Goal: Task Accomplishment & Management: Manage account settings

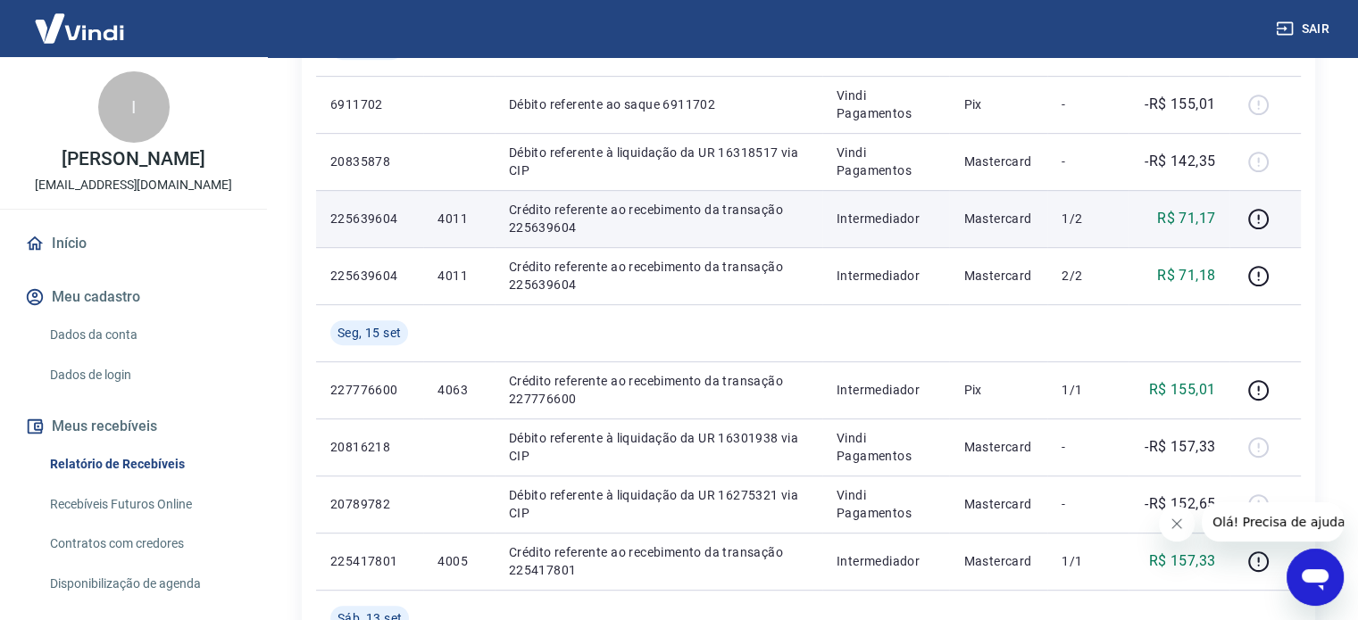
scroll to position [714, 0]
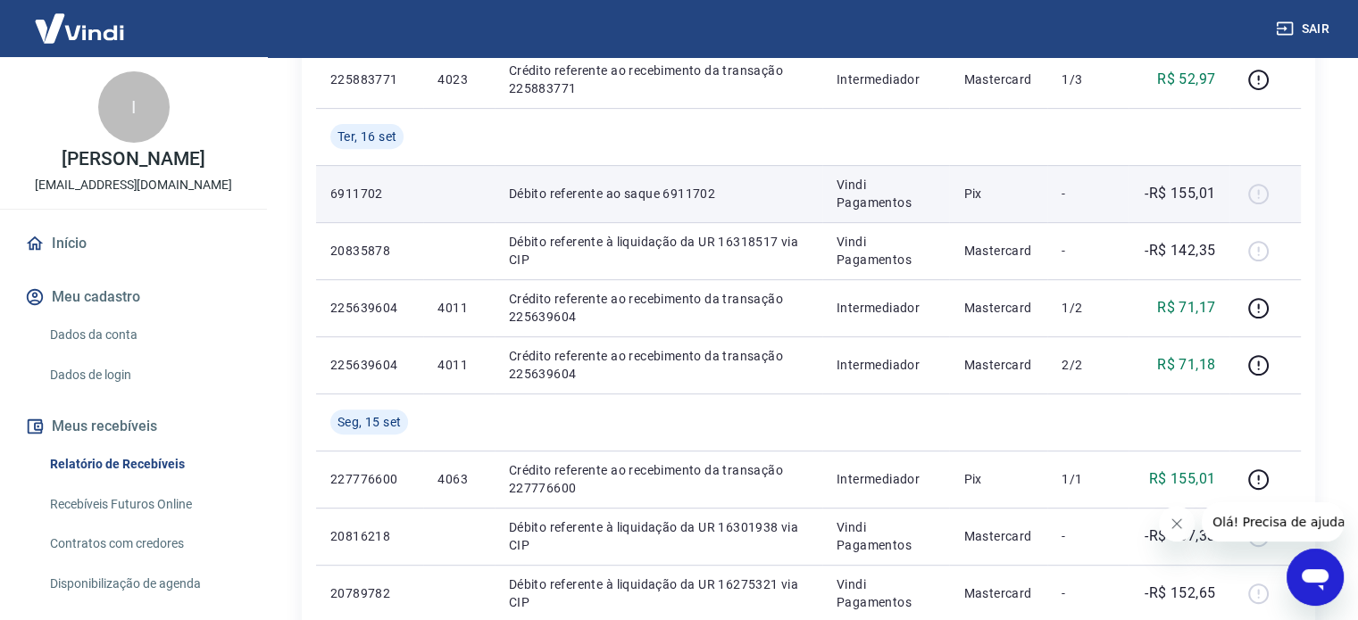
click at [1254, 195] on div at bounding box center [1264, 193] width 43 height 29
click at [525, 197] on p "Débito referente ao saque 6911702" at bounding box center [658, 194] width 299 height 18
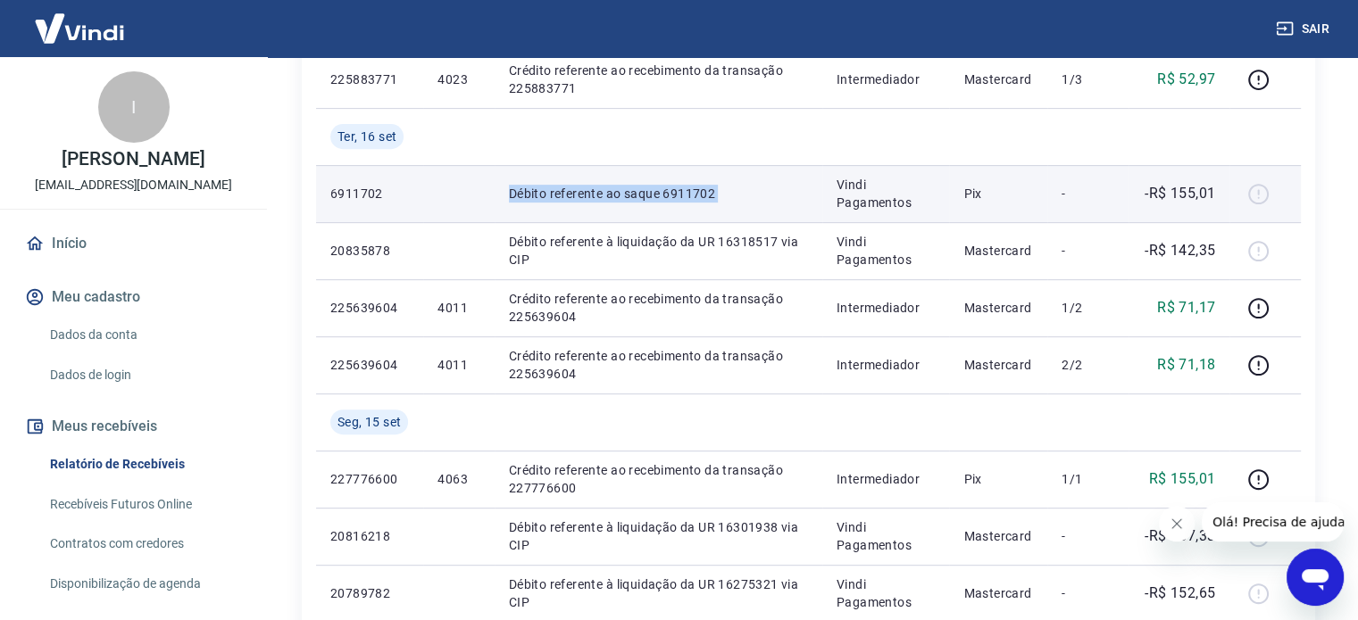
click at [525, 197] on p "Débito referente ao saque 6911702" at bounding box center [658, 194] width 299 height 18
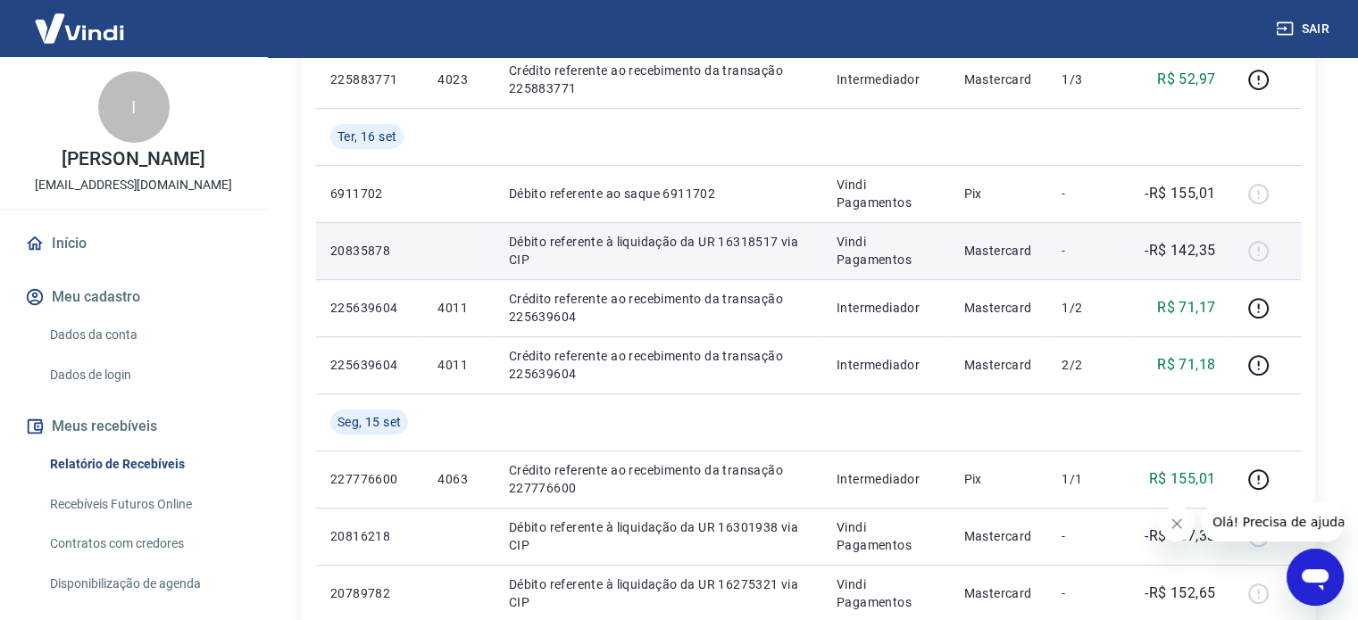
click at [675, 231] on td "Débito referente à liquidação da UR 16318517 via CIP" at bounding box center [659, 250] width 328 height 57
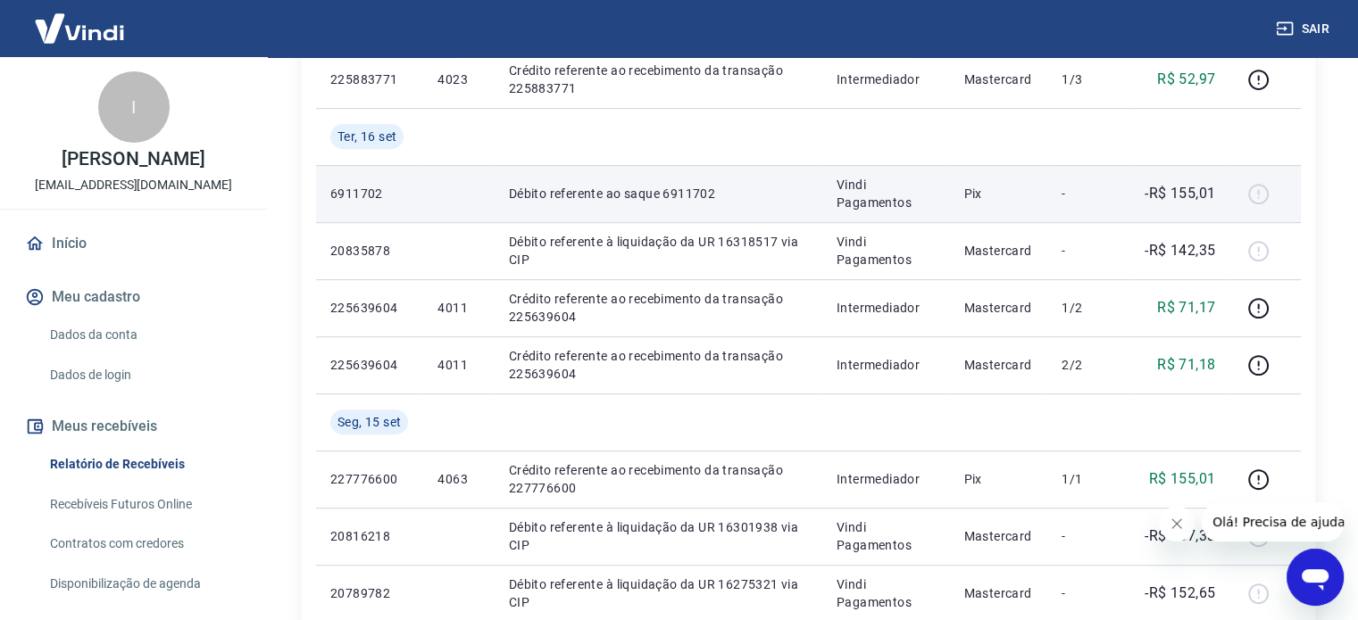
click at [672, 194] on p "Débito referente ao saque 6911702" at bounding box center [658, 194] width 299 height 18
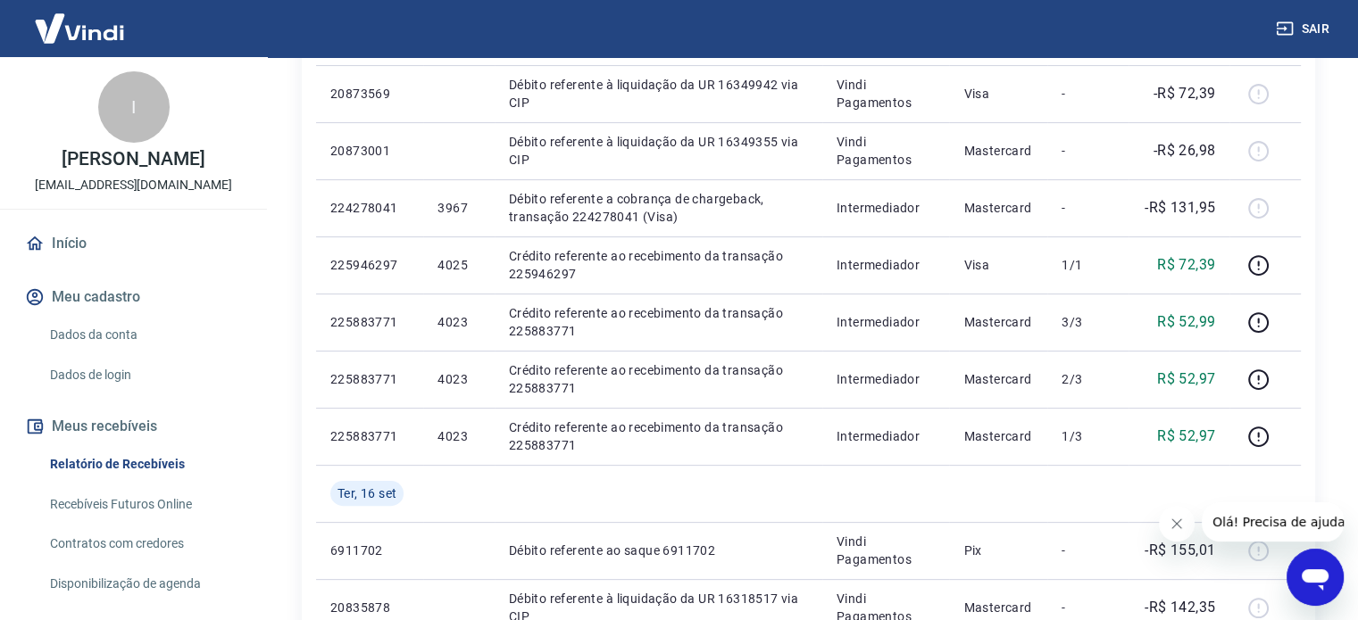
scroll to position [0, 0]
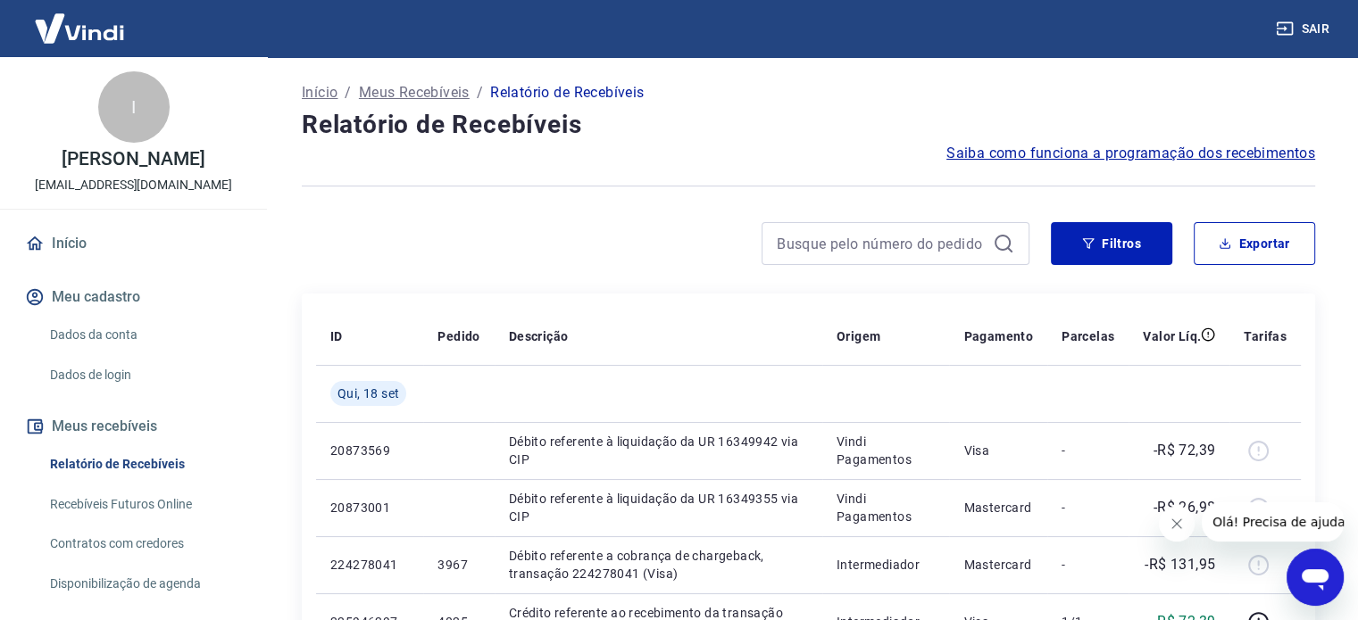
click at [1141, 163] on span "Saiba como funciona a programação dos recebimentos" at bounding box center [1130, 153] width 369 height 21
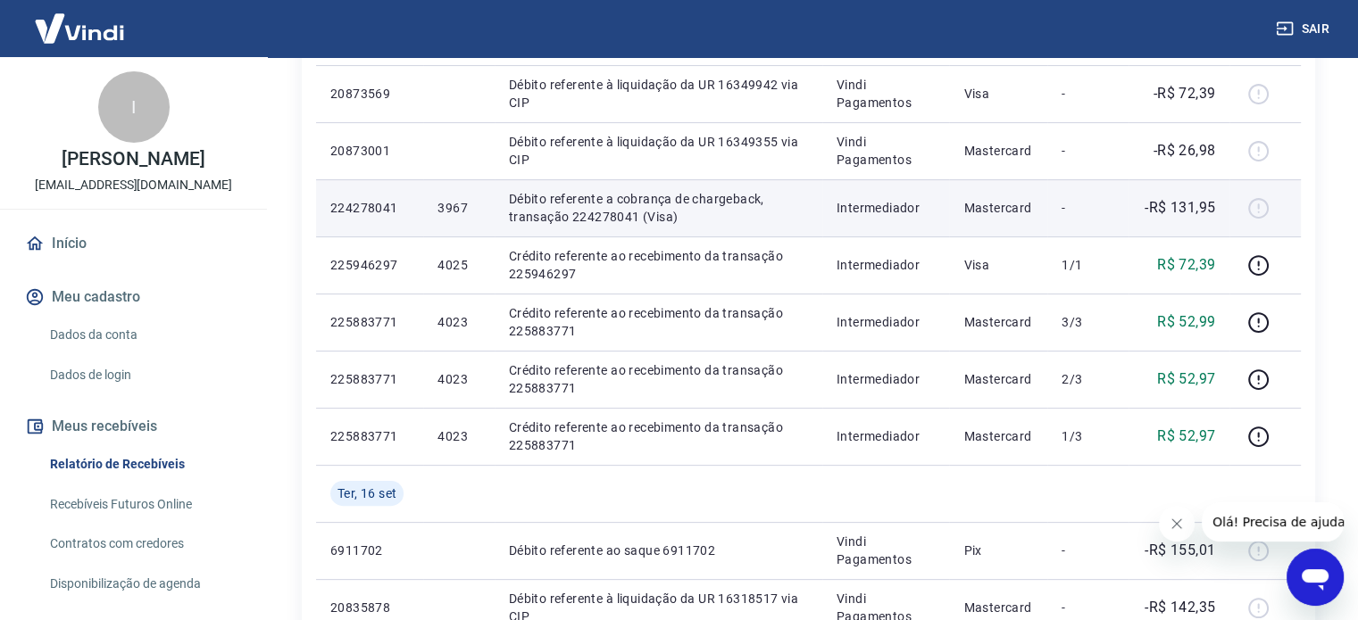
scroll to position [179, 0]
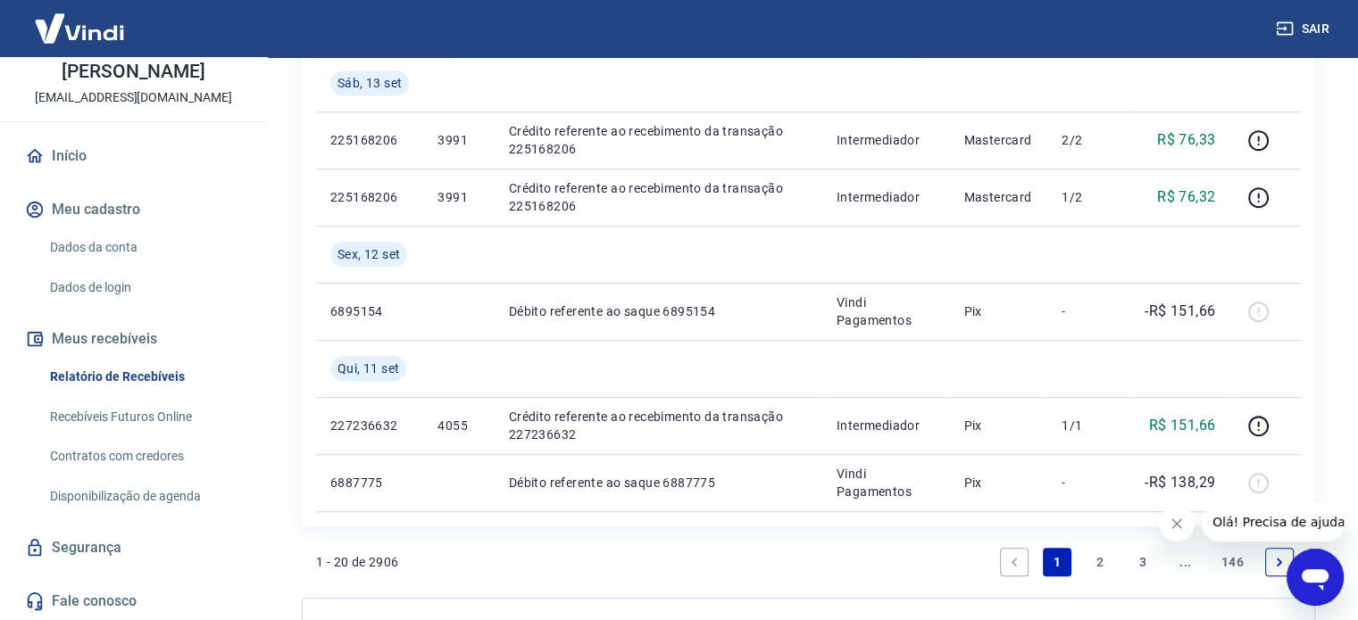
scroll to position [1522, 0]
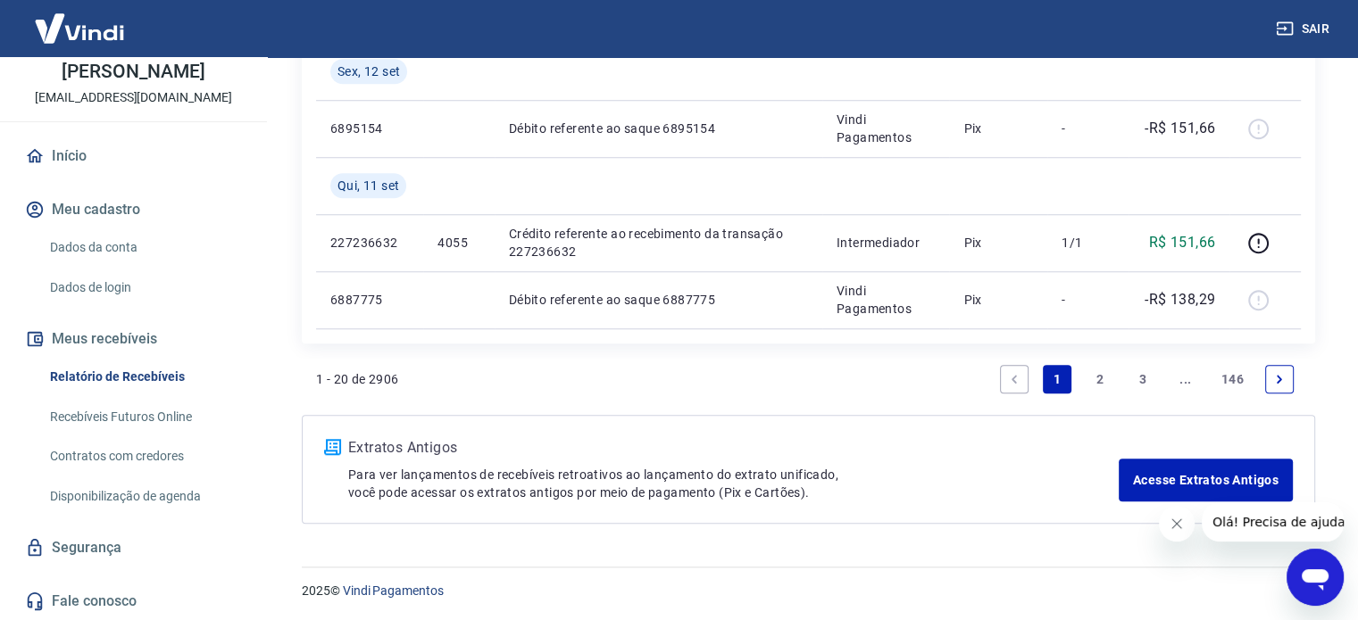
click at [111, 427] on link "Recebíveis Futuros Online" at bounding box center [144, 417] width 203 height 37
click at [112, 245] on link "Dados da conta" at bounding box center [144, 247] width 203 height 37
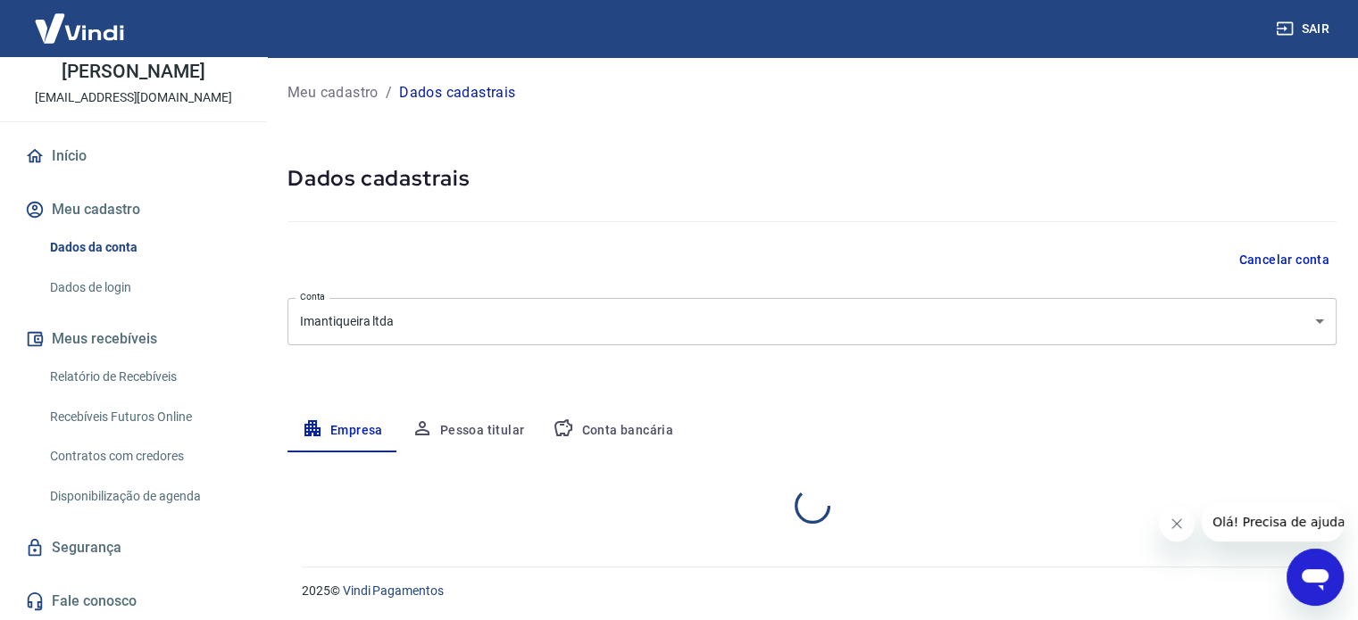
select select "MG"
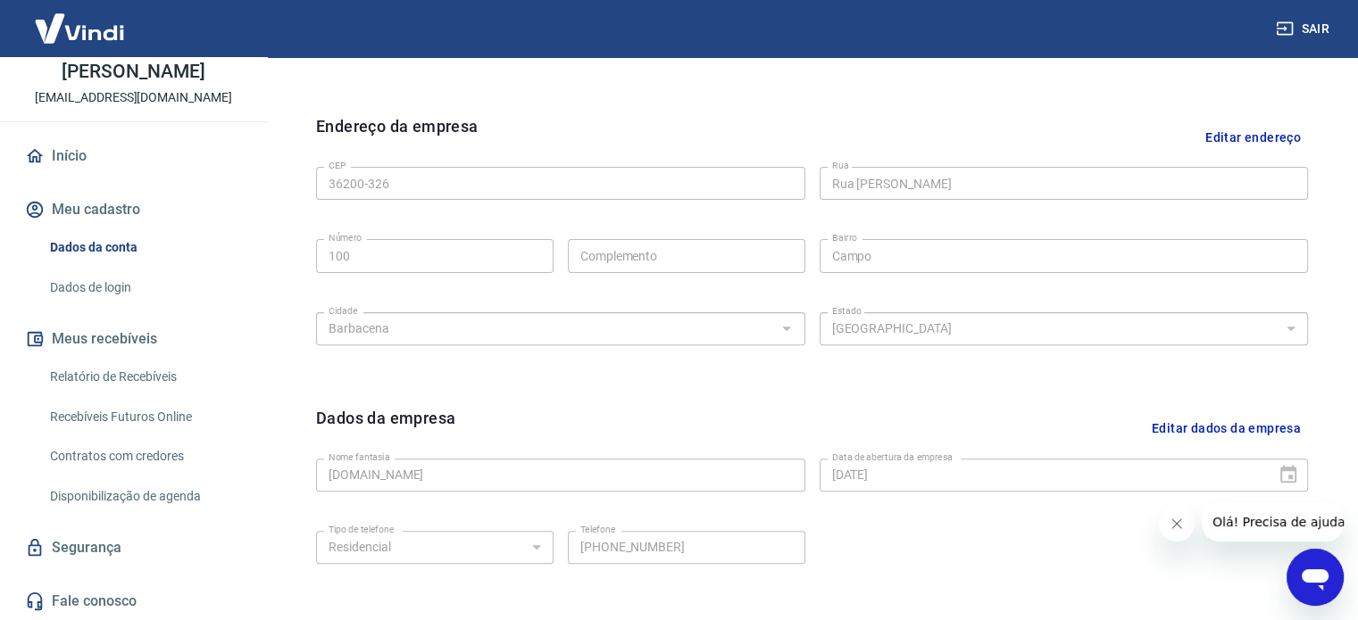
scroll to position [89, 0]
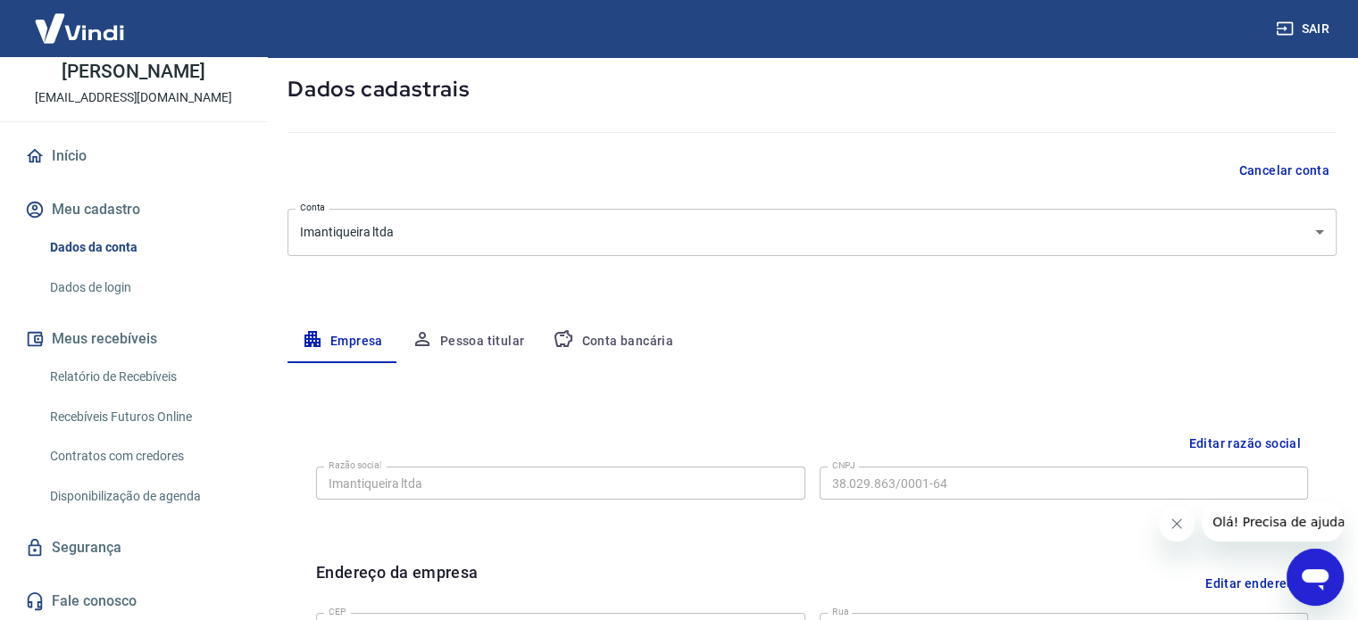
click at [449, 329] on button "Pessoa titular" at bounding box center [468, 341] width 142 height 43
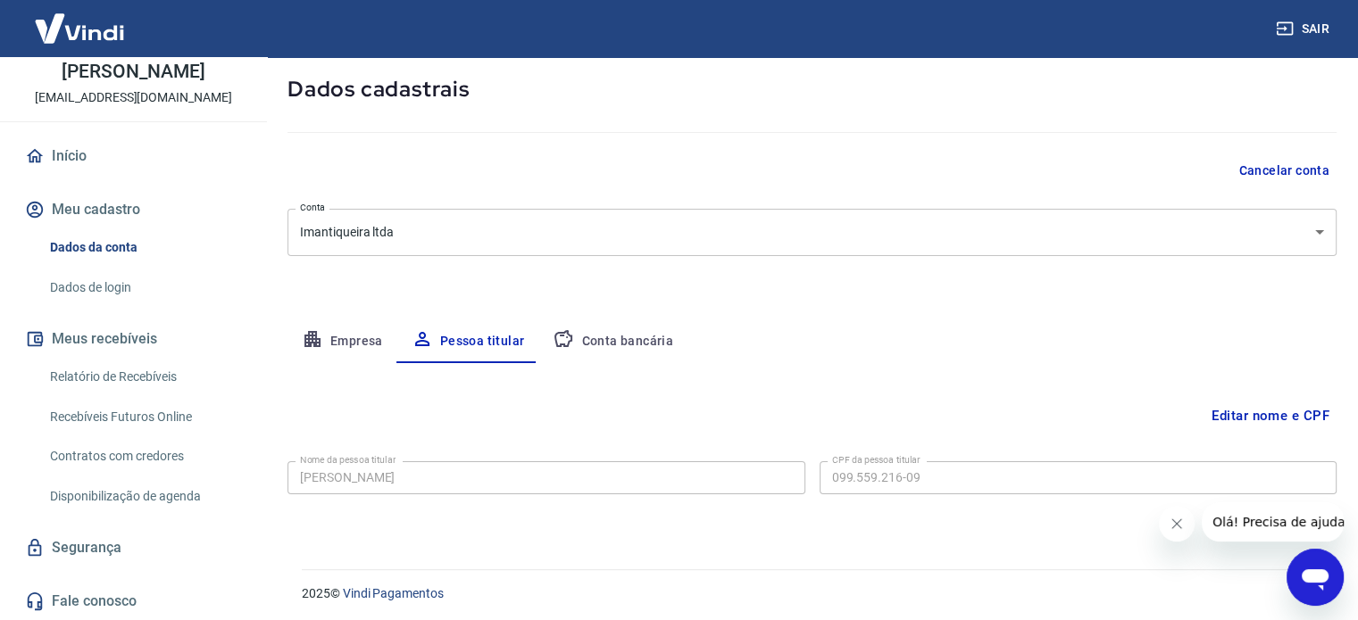
scroll to position [93, 0]
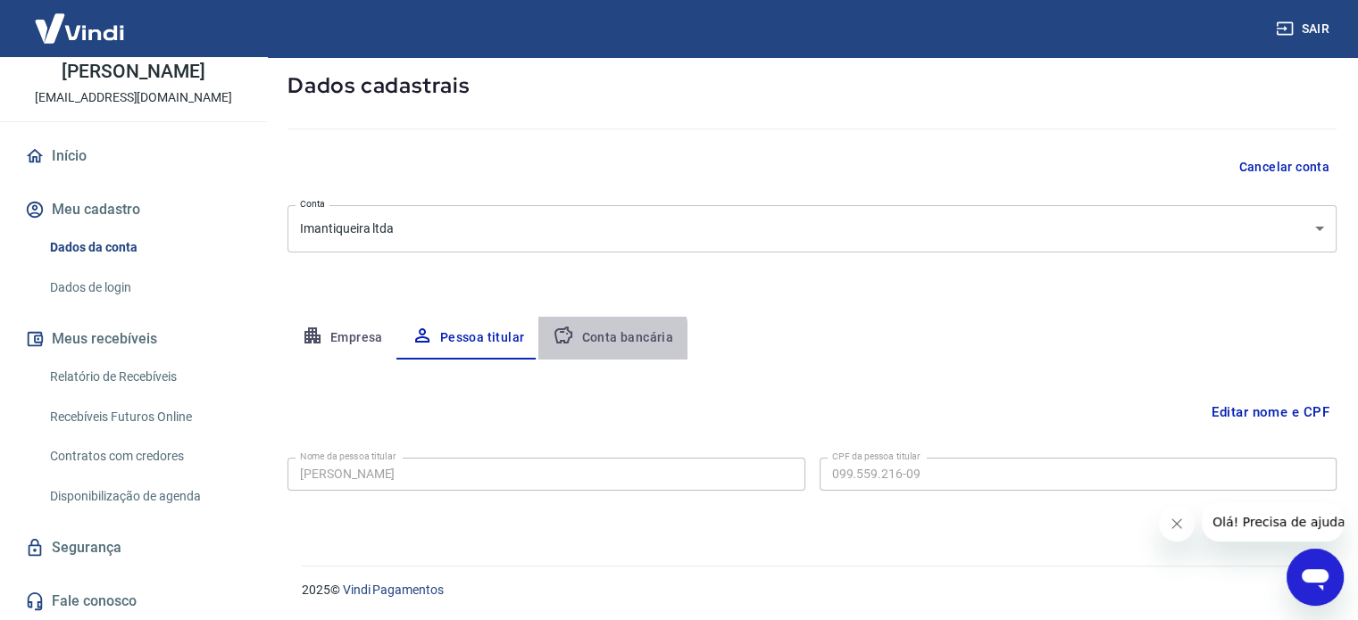
click at [590, 340] on button "Conta bancária" at bounding box center [612, 338] width 149 height 43
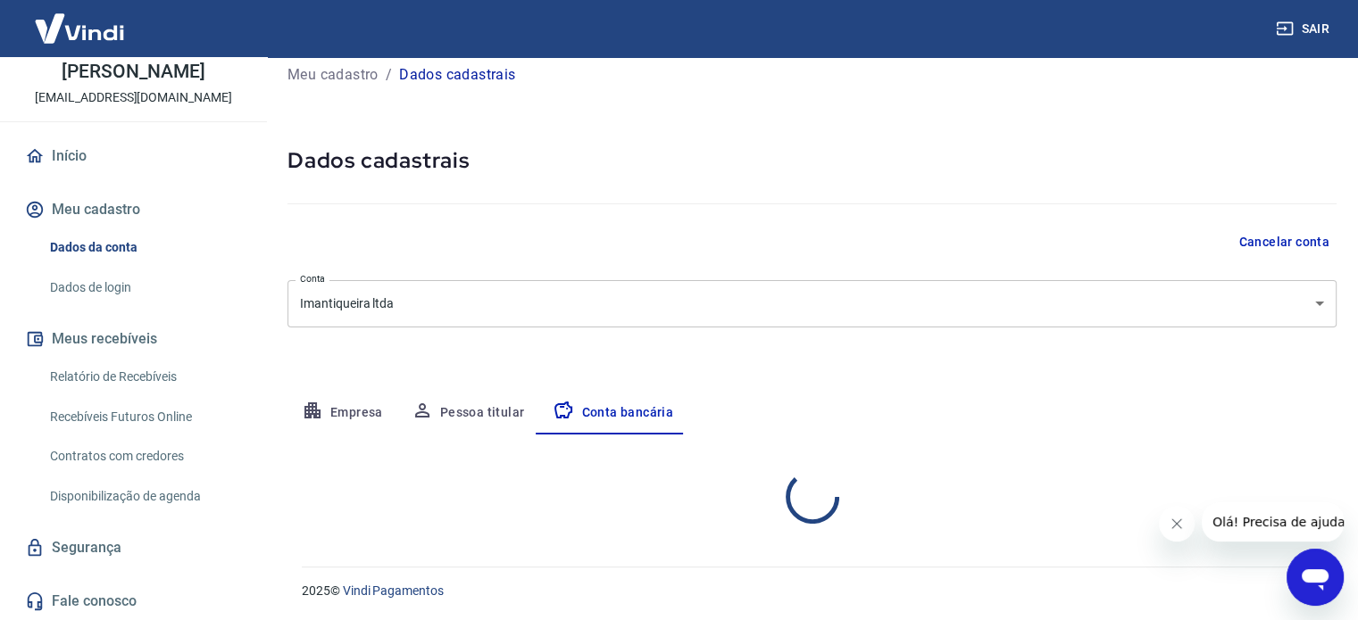
select select "1"
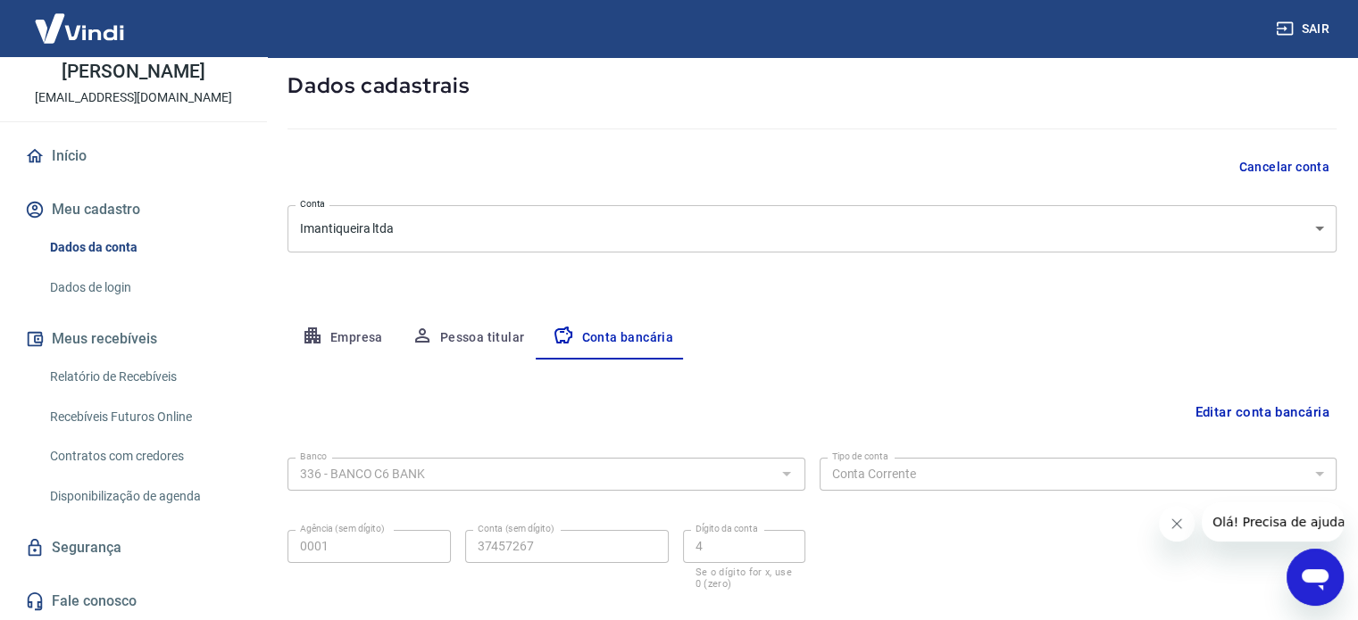
scroll to position [192, 0]
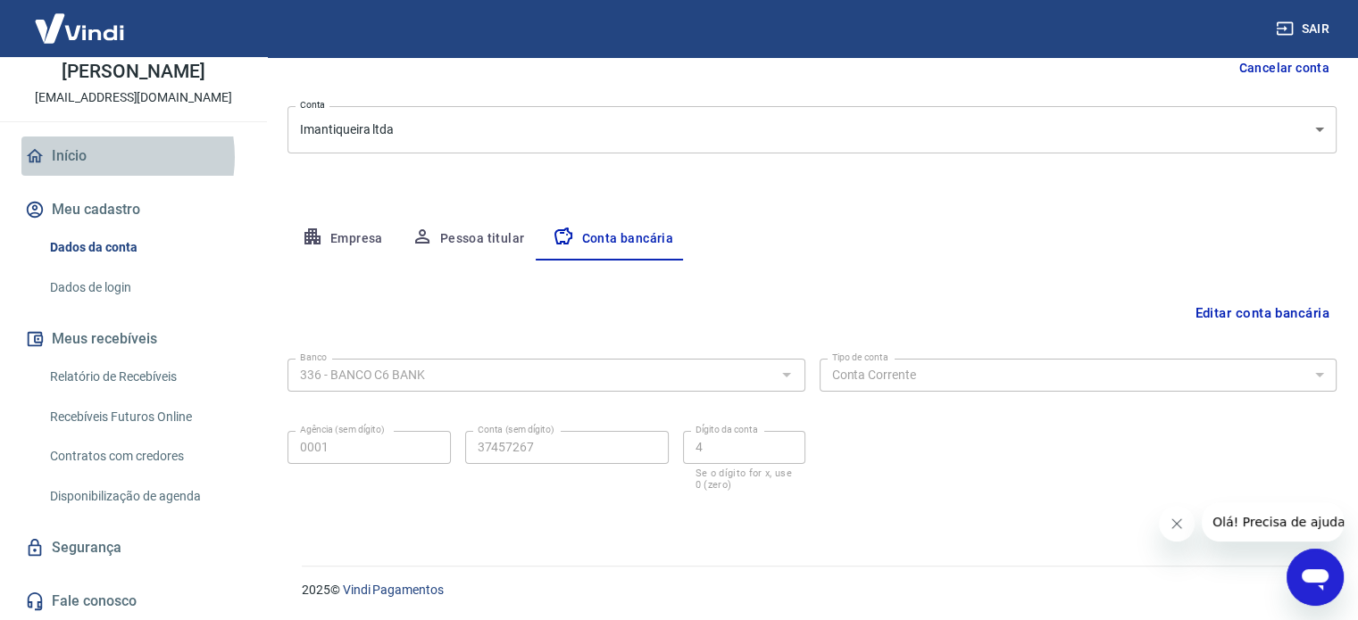
click at [99, 156] on link "Início" at bounding box center [133, 156] width 224 height 39
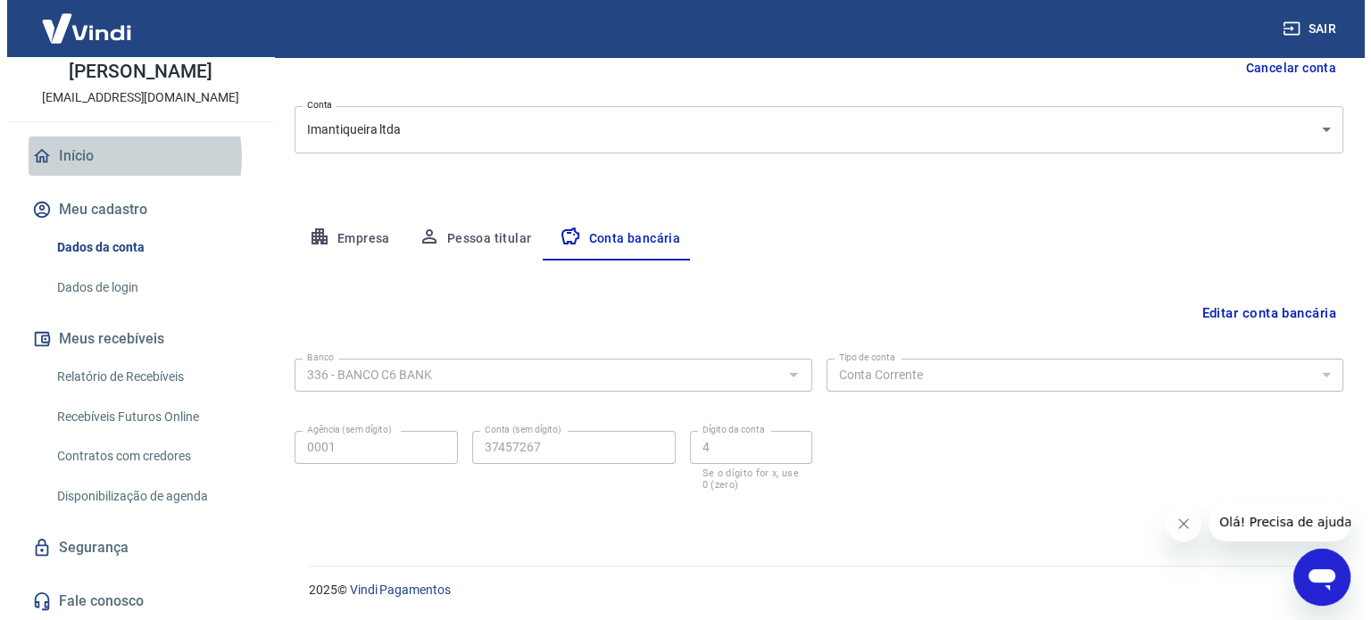
scroll to position [972, 0]
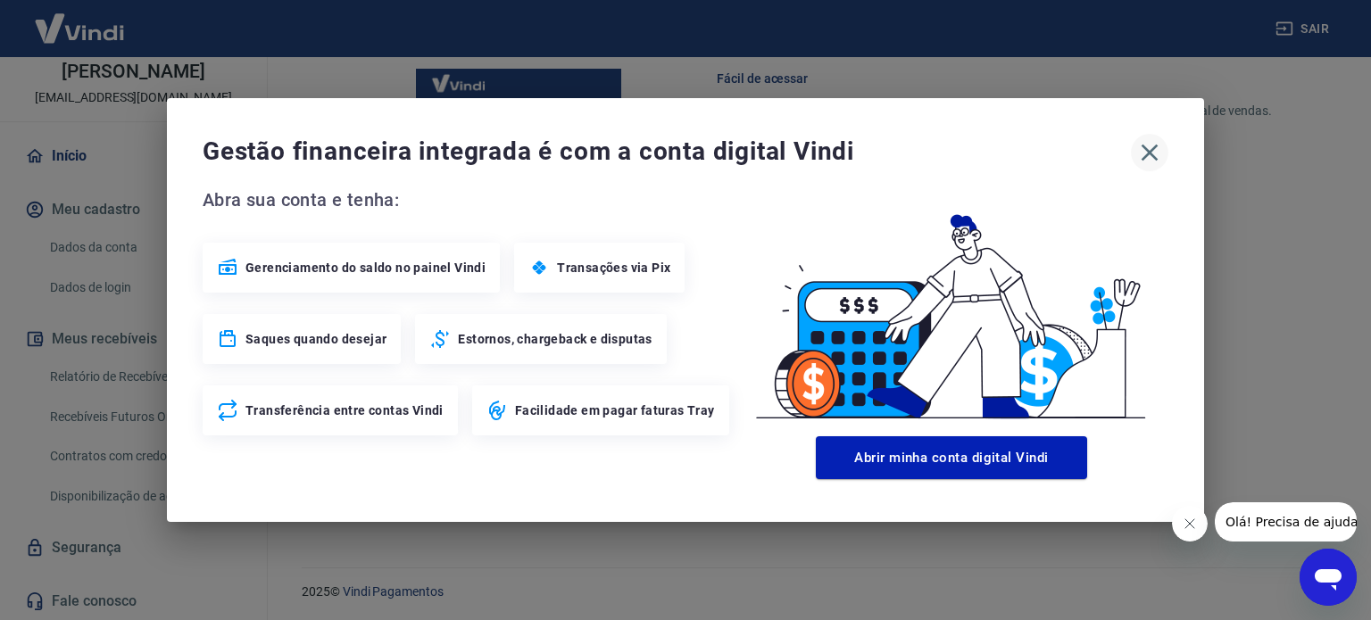
click at [1143, 151] on icon "button" at bounding box center [1149, 152] width 29 height 29
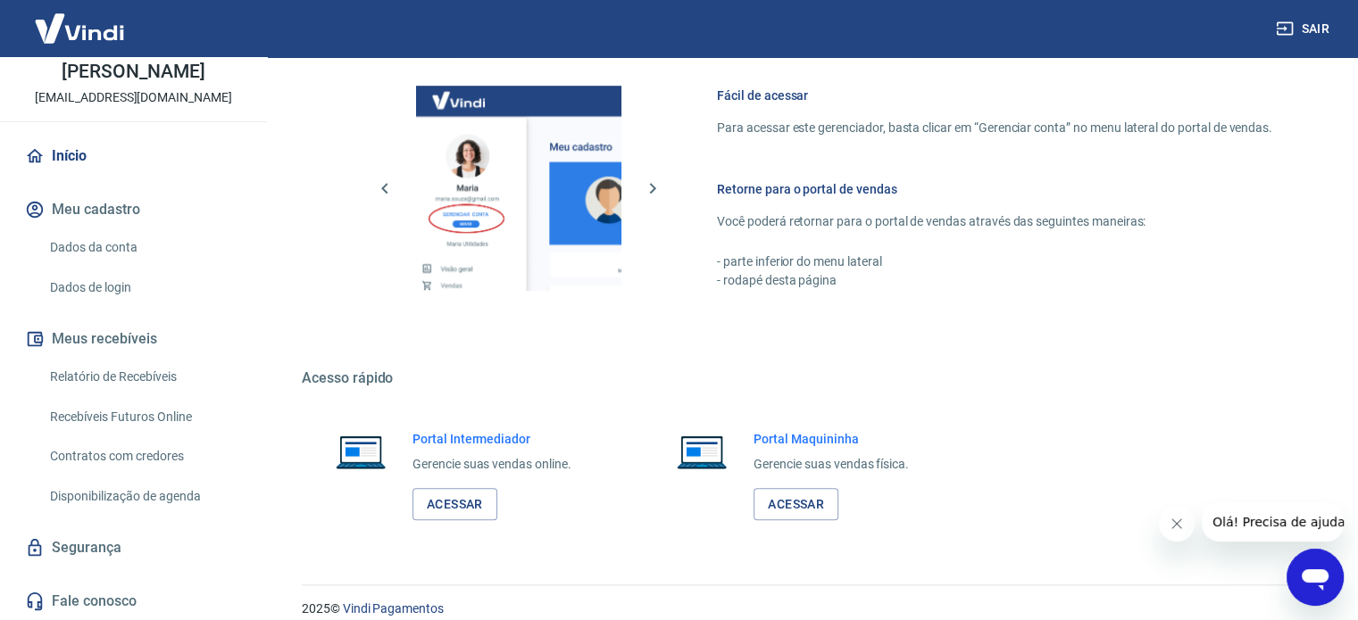
scroll to position [974, 0]
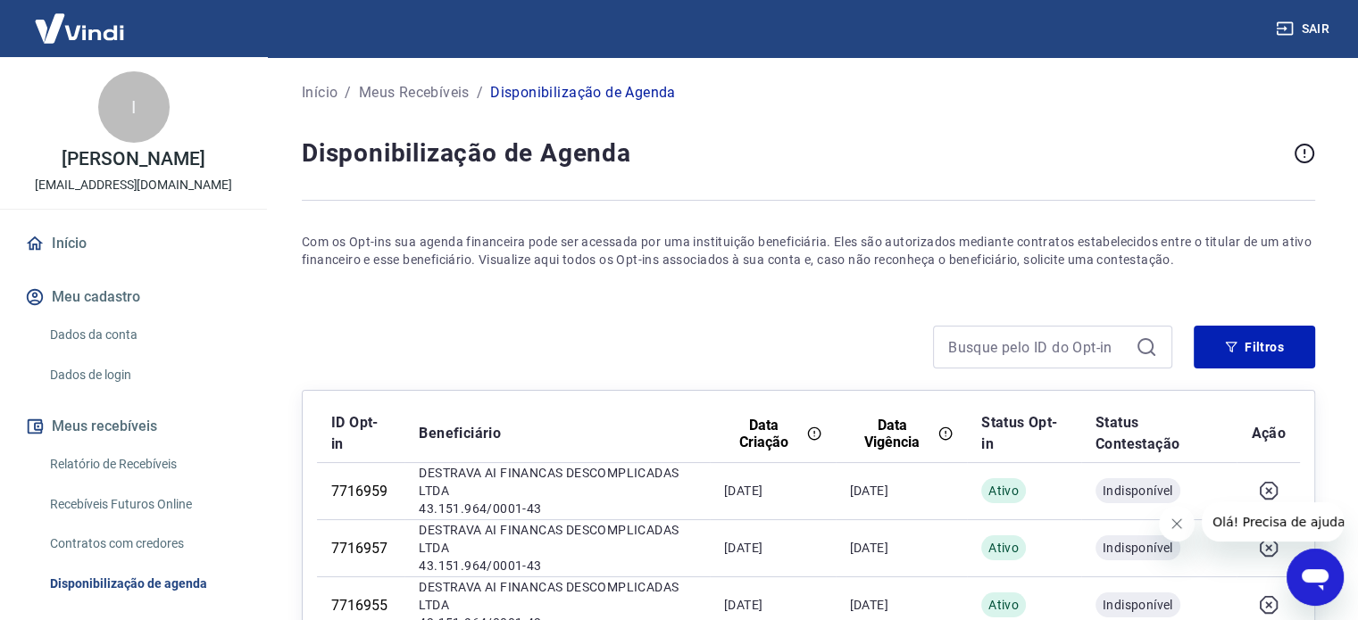
scroll to position [179, 0]
